Goal: Information Seeking & Learning: Find specific fact

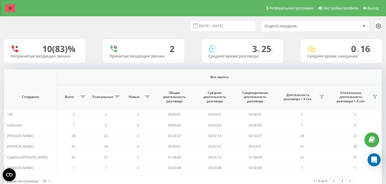
click at [13, 6] on link at bounding box center [10, 8] width 10 height 8
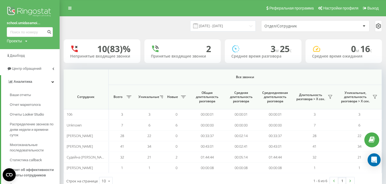
click at [44, 14] on img at bounding box center [30, 12] width 46 height 14
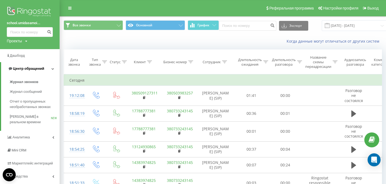
click at [49, 68] on link "Центр обращений" at bounding box center [30, 68] width 59 height 13
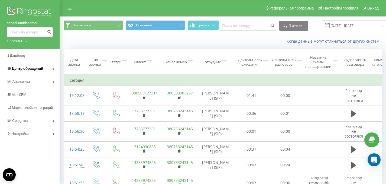
click at [49, 68] on link "Центр обращений" at bounding box center [30, 68] width 60 height 13
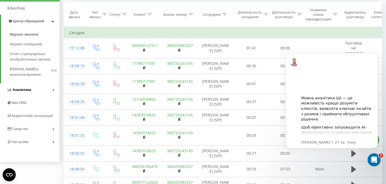
click at [53, 90] on icon at bounding box center [53, 89] width 2 height 3
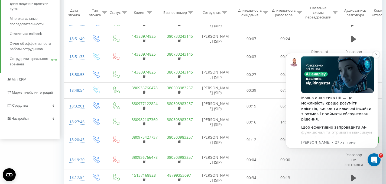
scroll to position [75, 0]
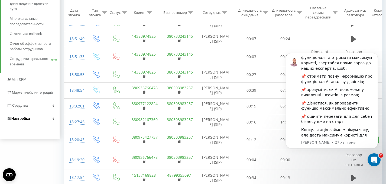
click at [53, 117] on link "Настройки" at bounding box center [30, 118] width 60 height 13
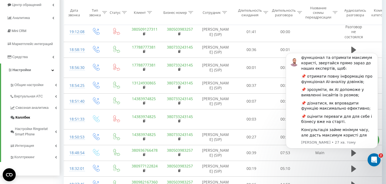
scroll to position [122, 0]
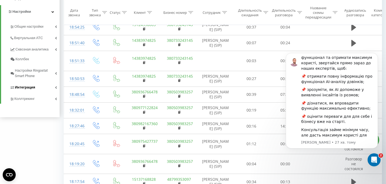
click at [58, 88] on link "Интеграция" at bounding box center [35, 86] width 50 height 11
click at [56, 87] on icon at bounding box center [55, 87] width 3 height 3
click at [56, 75] on link "Настройки Ringostat Smart Phone" at bounding box center [35, 72] width 50 height 17
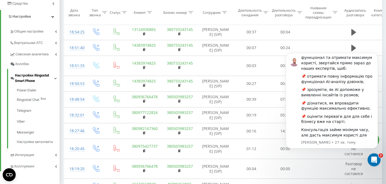
scroll to position [112, 0]
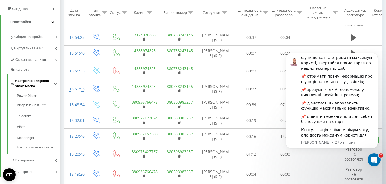
click at [54, 82] on span "Настройки Ringostat Smart Phone" at bounding box center [34, 83] width 39 height 11
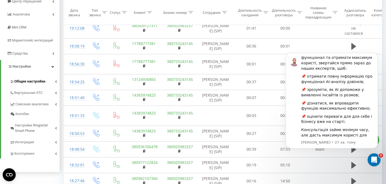
scroll to position [66, 0]
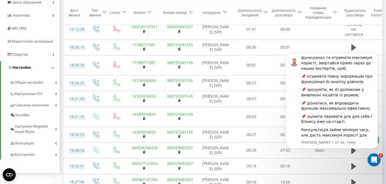
click at [55, 70] on link "Настройки" at bounding box center [30, 67] width 59 height 13
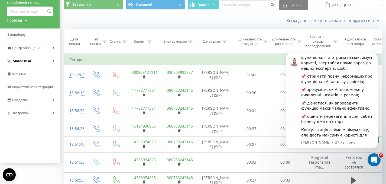
scroll to position [17, 0]
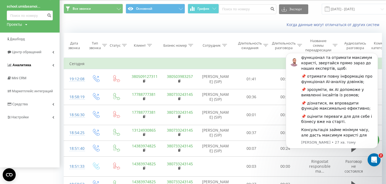
click at [53, 65] on icon at bounding box center [53, 65] width 2 height 3
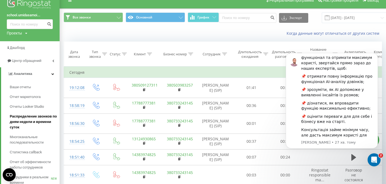
scroll to position [0, 0]
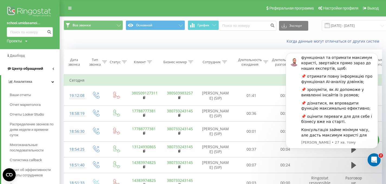
click at [53, 69] on icon at bounding box center [53, 68] width 2 height 3
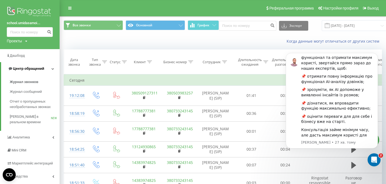
click at [53, 69] on icon at bounding box center [53, 68] width 3 height 3
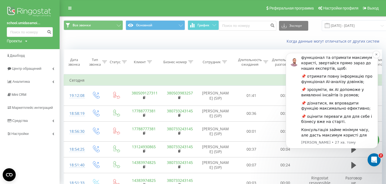
scroll to position [83, 0]
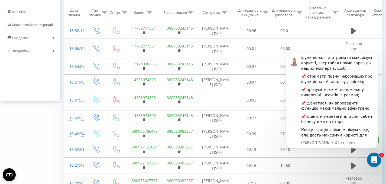
click at [376, 159] on icon "Відкрити програму для спілкування Intercom" at bounding box center [373, 159] width 9 height 9
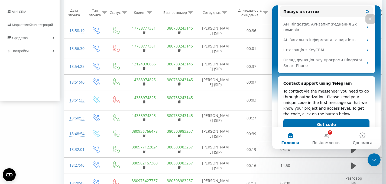
scroll to position [93, 0]
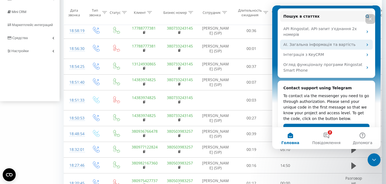
click at [300, 42] on div "AI. Загальна інформація та вартість" at bounding box center [324, 45] width 80 height 6
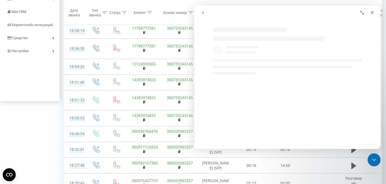
select select "uk"
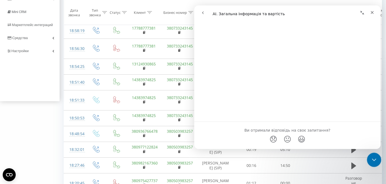
click at [375, 160] on icon "Закрити програму для спілкування Intercom" at bounding box center [373, 159] width 7 height 7
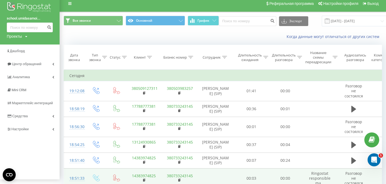
scroll to position [0, 0]
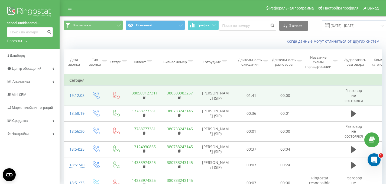
select select "uk"
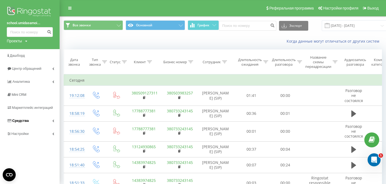
click at [36, 121] on link "Средства" at bounding box center [30, 120] width 60 height 13
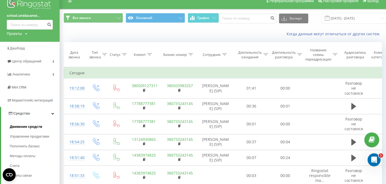
scroll to position [31, 0]
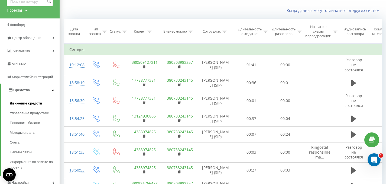
click at [34, 103] on span "Движение средств" at bounding box center [26, 103] width 33 height 5
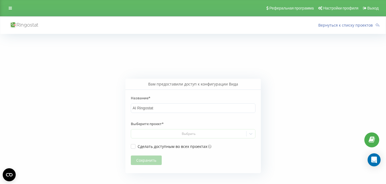
drag, startPoint x: 0, startPoint y: 0, endPoint x: 179, endPoint y: 134, distance: 223.8
click at [177, 135] on div "Выбрать" at bounding box center [188, 134] width 111 height 4
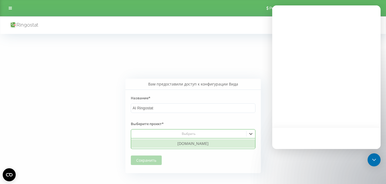
drag, startPoint x: 185, startPoint y: 143, endPoint x: 178, endPoint y: 145, distance: 6.6
click at [185, 143] on div "[DOMAIN_NAME]" at bounding box center [193, 143] width 124 height 9
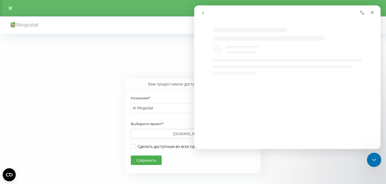
select select "uk"
click at [378, 159] on div "Закрити програму для спілкування Intercom" at bounding box center [373, 158] width 13 height 13
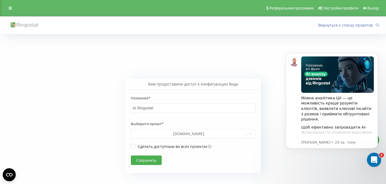
scroll to position [0, 0]
click at [336, 117] on div "Мовна аналітика ШІ — це можливість краще розуміти клієнтів, виявляти ключові ін…" at bounding box center [338, 137] width 73 height 162
select select "uk"
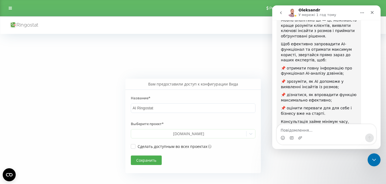
scroll to position [6, 0]
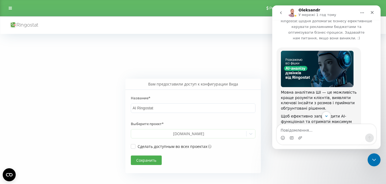
click at [282, 14] on icon "go back" at bounding box center [281, 13] width 4 height 4
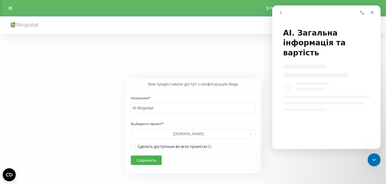
scroll to position [0, 0]
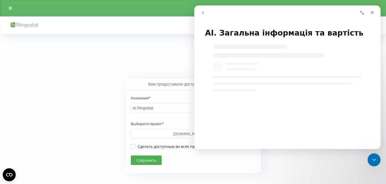
select select "uk"
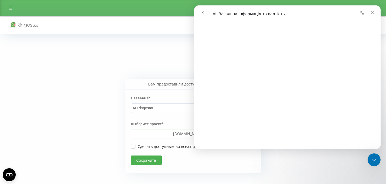
scroll to position [599, 0]
click at [373, 13] on icon "Закрити" at bounding box center [372, 12] width 4 height 4
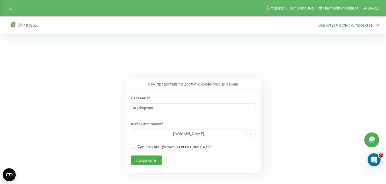
click at [155, 160] on button "Сохранить" at bounding box center [146, 159] width 31 height 9
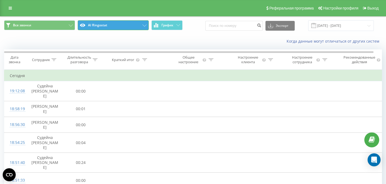
click at [123, 25] on button "AI Ringostat" at bounding box center [113, 25] width 71 height 10
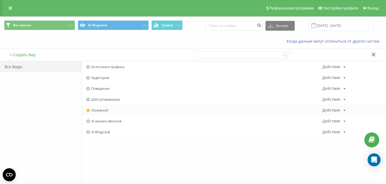
click at [340, 110] on div "Действия" at bounding box center [332, 110] width 18 height 4
click at [287, 108] on div "Основной Действия Редактировать Копировать Удалить По умолчанию Поделиться" at bounding box center [234, 110] width 304 height 11
click at [330, 119] on div "Действия" at bounding box center [332, 121] width 18 height 4
click at [281, 121] on span "AI-анализ звонков" at bounding box center [204, 121] width 236 height 4
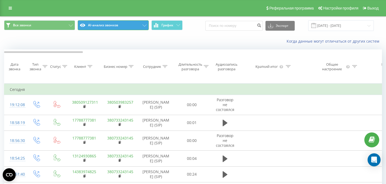
click at [140, 27] on button "AI-анализ звонков" at bounding box center [113, 25] width 71 height 10
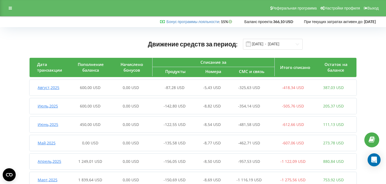
click at [9, 8] on icon at bounding box center [10, 8] width 3 height 4
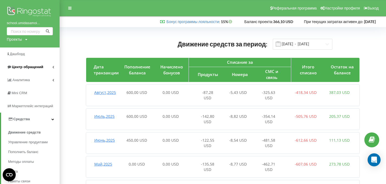
click at [43, 66] on span "Центр обращений" at bounding box center [27, 67] width 31 height 4
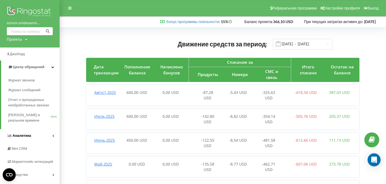
click at [55, 136] on link "Аналитика" at bounding box center [30, 135] width 60 height 13
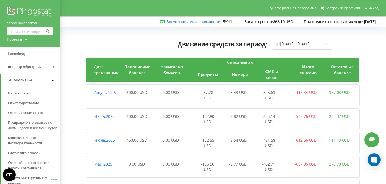
click at [53, 80] on icon at bounding box center [53, 80] width 3 height 3
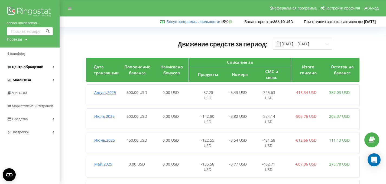
click at [29, 67] on span "Центр обращений" at bounding box center [27, 67] width 31 height 4
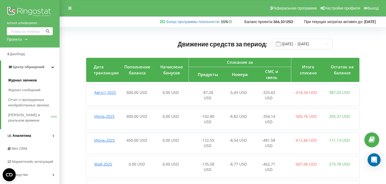
click at [32, 79] on span "Журнал звонков" at bounding box center [22, 80] width 29 height 5
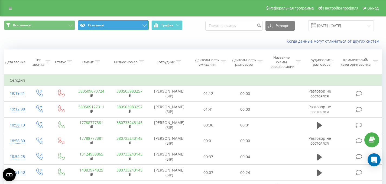
click at [140, 27] on button "Основной" at bounding box center [113, 25] width 71 height 10
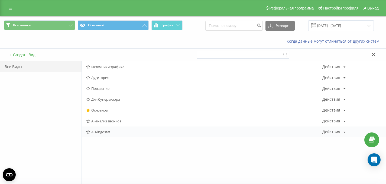
click at [340, 134] on div "Действия" at bounding box center [332, 132] width 18 height 4
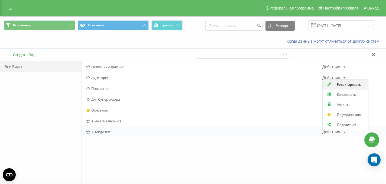
click at [345, 86] on span "Редактировать" at bounding box center [349, 84] width 24 height 5
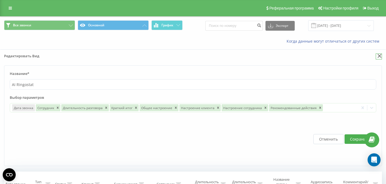
click at [381, 55] on icon at bounding box center [380, 56] width 4 height 4
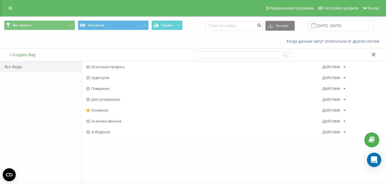
click at [375, 162] on icon "Open Intercom Messenger" at bounding box center [374, 159] width 7 height 7
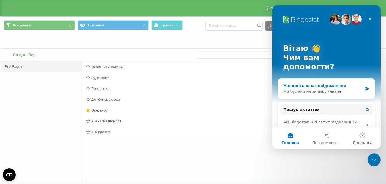
click at [324, 79] on div "Напишіть нам повідомлення Ми будемо на зв’язку завтра" at bounding box center [326, 89] width 97 height 20
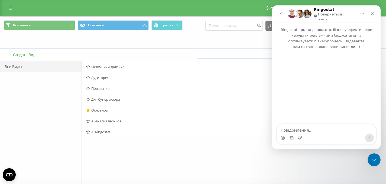
click at [308, 133] on div "Месенджер Intercom" at bounding box center [326, 137] width 99 height 9
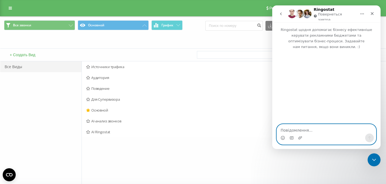
click at [302, 127] on textarea "Повідомлення..." at bounding box center [326, 128] width 99 height 9
drag, startPoint x: 306, startPoint y: 129, endPoint x: 347, endPoint y: 128, distance: 41.8
click at [347, 128] on textarea "доброго дня, я ж не налаштувала" at bounding box center [326, 128] width 99 height 9
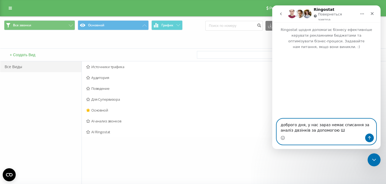
type textarea "доброго дня, у нас зараз немає списання за аналіз двзінків за допомогою ШІ"
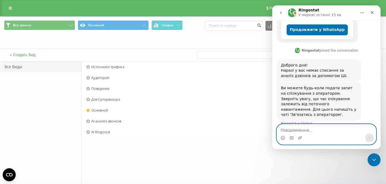
scroll to position [126, 0]
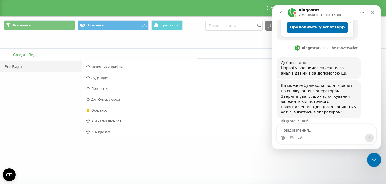
click at [373, 158] on icon "Закрити програму для спілкування Intercom" at bounding box center [373, 159] width 7 height 7
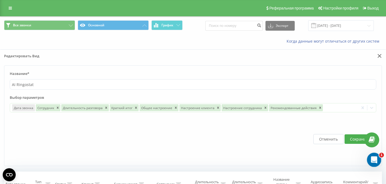
click at [372, 155] on icon "Відкрити програму для спілкування Intercom" at bounding box center [373, 159] width 9 height 9
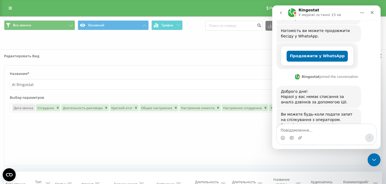
scroll to position [126, 0]
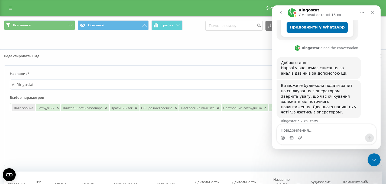
click at [283, 11] on button "go back" at bounding box center [281, 13] width 10 height 10
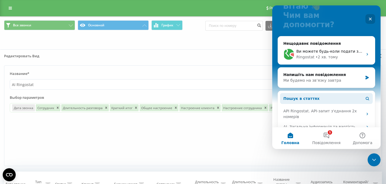
scroll to position [52, 0]
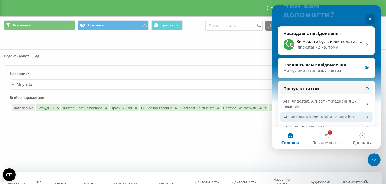
click at [316, 114] on div "AI. Загальна інформація та вартість" at bounding box center [324, 117] width 80 height 6
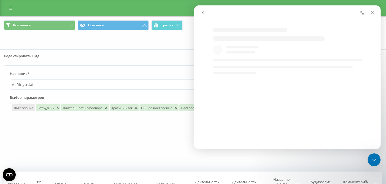
select select "uk"
click at [374, 154] on div "Закрити програму для спілкування Intercom" at bounding box center [373, 158] width 13 height 13
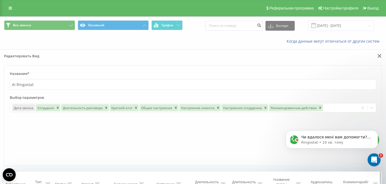
scroll to position [0, 0]
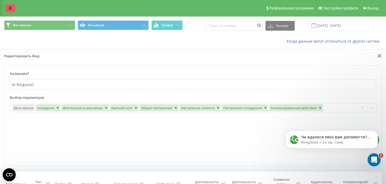
click at [11, 8] on icon at bounding box center [10, 8] width 3 height 4
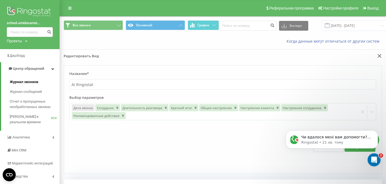
click at [37, 81] on span "Журнал звонков" at bounding box center [24, 81] width 28 height 5
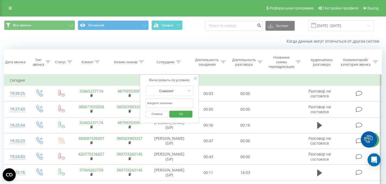
click at [174, 102] on input "text" at bounding box center [170, 102] width 48 height 9
type input "[PERSON_NAME]"
click at [177, 115] on span "OK" at bounding box center [181, 114] width 15 height 8
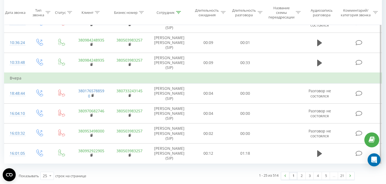
scroll to position [555, 0]
click at [301, 176] on link "2" at bounding box center [302, 176] width 8 height 8
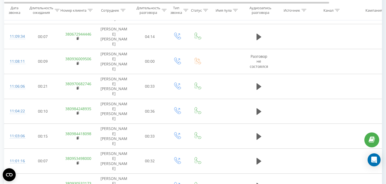
scroll to position [427, 0]
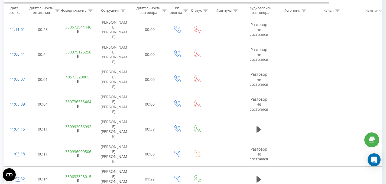
scroll to position [427, 0]
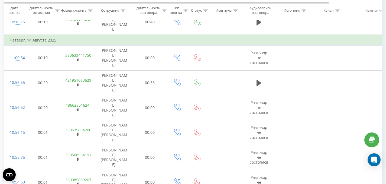
scroll to position [438, 0]
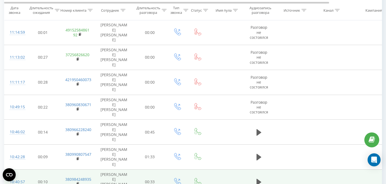
scroll to position [427, 0]
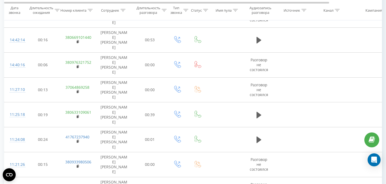
scroll to position [427, 0]
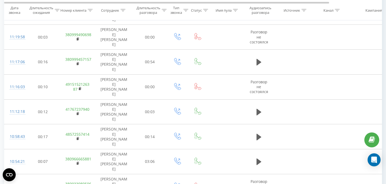
scroll to position [427, 0]
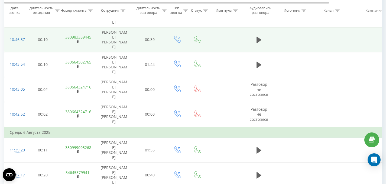
scroll to position [438, 0]
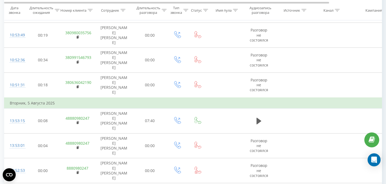
scroll to position [258, 0]
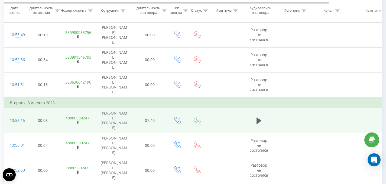
click at [79, 121] on icon at bounding box center [78, 122] width 2 height 2
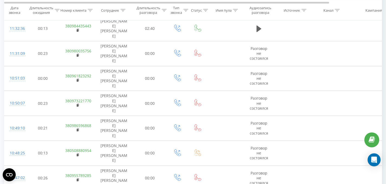
scroll to position [427, 0]
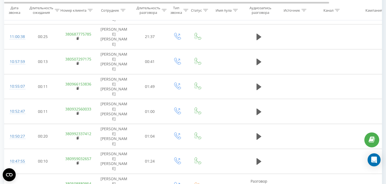
scroll to position [427, 0]
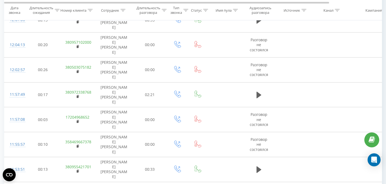
scroll to position [427, 0]
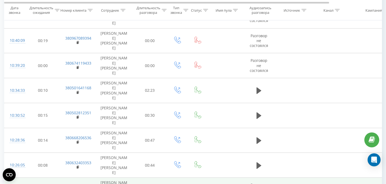
scroll to position [427, 0]
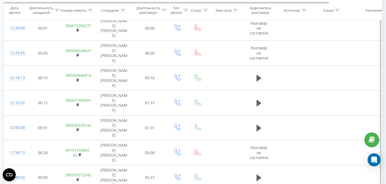
scroll to position [339, 0]
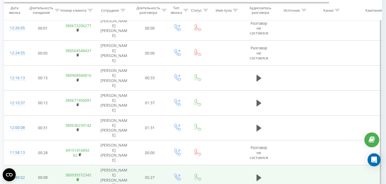
click at [77, 178] on rect at bounding box center [78, 179] width 2 height 2
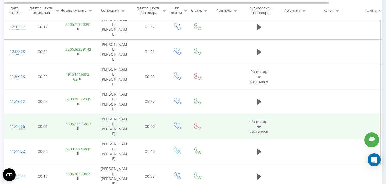
scroll to position [417, 0]
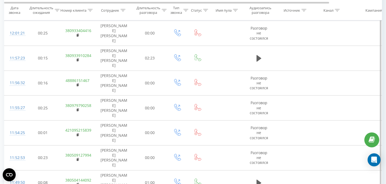
scroll to position [417, 0]
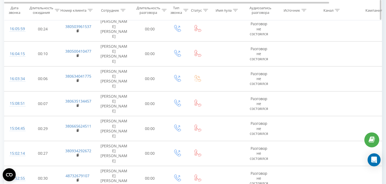
scroll to position [36, 0]
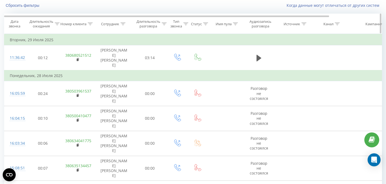
click at [165, 24] on icon at bounding box center [164, 24] width 5 height 3
